Goal: Task Accomplishment & Management: Use online tool/utility

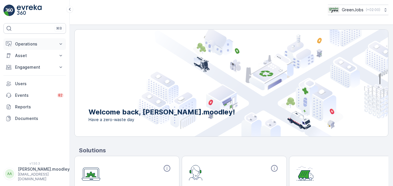
click at [62, 43] on icon at bounding box center [61, 44] width 6 height 6
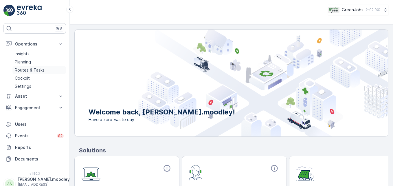
click at [40, 70] on p "Routes & Tasks" at bounding box center [30, 70] width 30 height 6
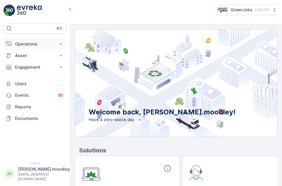
click at [62, 42] on icon at bounding box center [61, 44] width 6 height 6
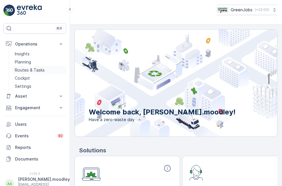
click at [40, 68] on p "Routes & Tasks" at bounding box center [30, 70] width 30 height 6
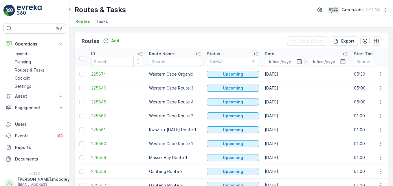
click at [274, 60] on input at bounding box center [285, 61] width 40 height 9
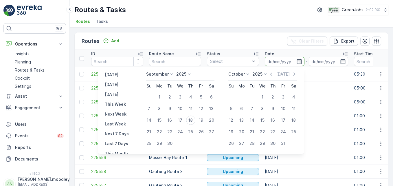
click at [270, 60] on input at bounding box center [285, 61] width 40 height 9
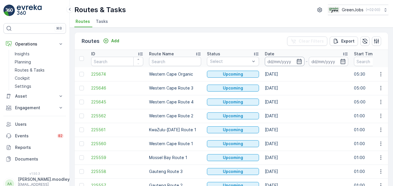
click at [273, 61] on input at bounding box center [285, 61] width 40 height 9
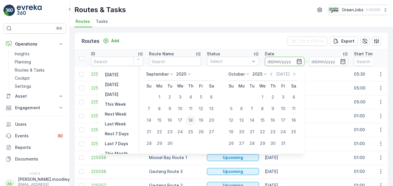
click at [192, 121] on div "18" at bounding box center [190, 120] width 9 height 9
type input "[DATE]"
click at [190, 121] on div "18" at bounding box center [190, 120] width 9 height 9
type input "[DATE]"
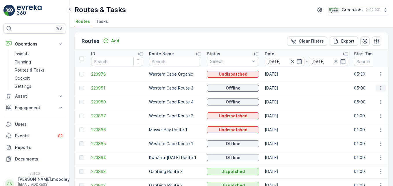
click at [281, 87] on icon "button" at bounding box center [381, 88] width 6 height 6
click at [281, 96] on span "See More Details" at bounding box center [368, 97] width 34 height 6
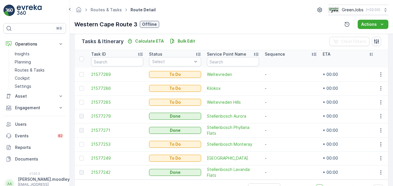
scroll to position [162, 0]
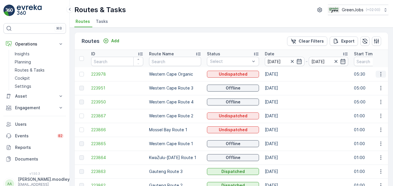
click at [281, 73] on icon "button" at bounding box center [381, 74] width 6 height 6
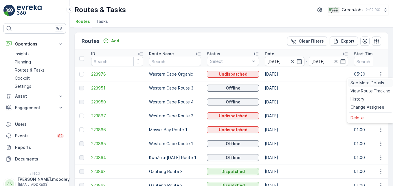
click at [281, 85] on span "See More Details" at bounding box center [368, 83] width 34 height 6
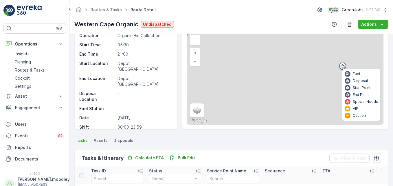
scroll to position [87, 0]
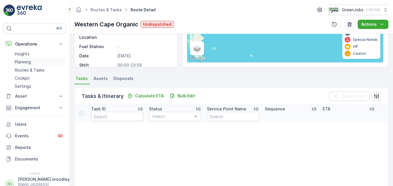
click at [25, 61] on p "Planning" at bounding box center [23, 62] width 16 height 6
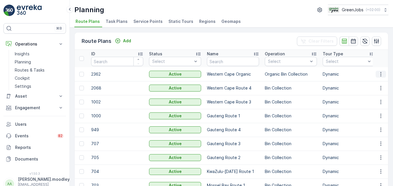
click at [281, 73] on icon "button" at bounding box center [381, 74] width 6 height 6
click at [281, 116] on td at bounding box center [381, 116] width 16 height 14
click at [146, 21] on span "Service Points" at bounding box center [148, 22] width 29 height 6
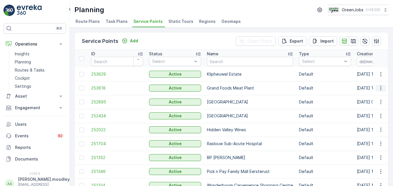
click at [281, 90] on icon "button" at bounding box center [381, 88] width 6 height 6
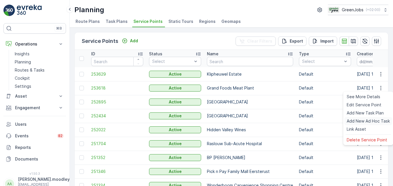
click at [281, 121] on span "Add New Ad Hoc Task" at bounding box center [368, 121] width 43 height 6
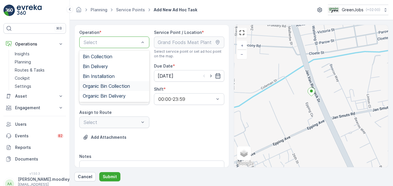
click at [110, 86] on span "Organic Bin Collection" at bounding box center [106, 85] width 47 height 5
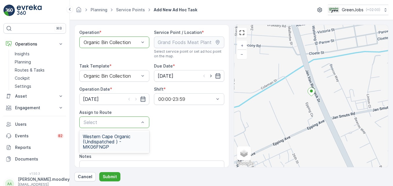
click at [114, 138] on span "Western Cape Organic (Undispatched ) - MK06FNGP" at bounding box center [114, 142] width 63 height 16
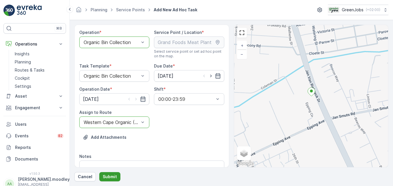
click at [115, 177] on p "Submit" at bounding box center [110, 177] width 14 height 6
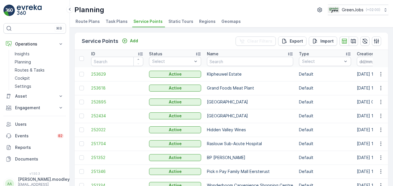
click at [119, 119] on td "252434" at bounding box center [117, 116] width 58 height 14
drag, startPoint x: 20, startPoint y: 121, endPoint x: 44, endPoint y: 127, distance: 25.2
click at [39, 126] on div "⌘B Operations Insights Planning Routes & Tasks Cockpit Settings Asset Assets En…" at bounding box center [35, 93] width 70 height 186
